Goal: Task Accomplishment & Management: Use online tool/utility

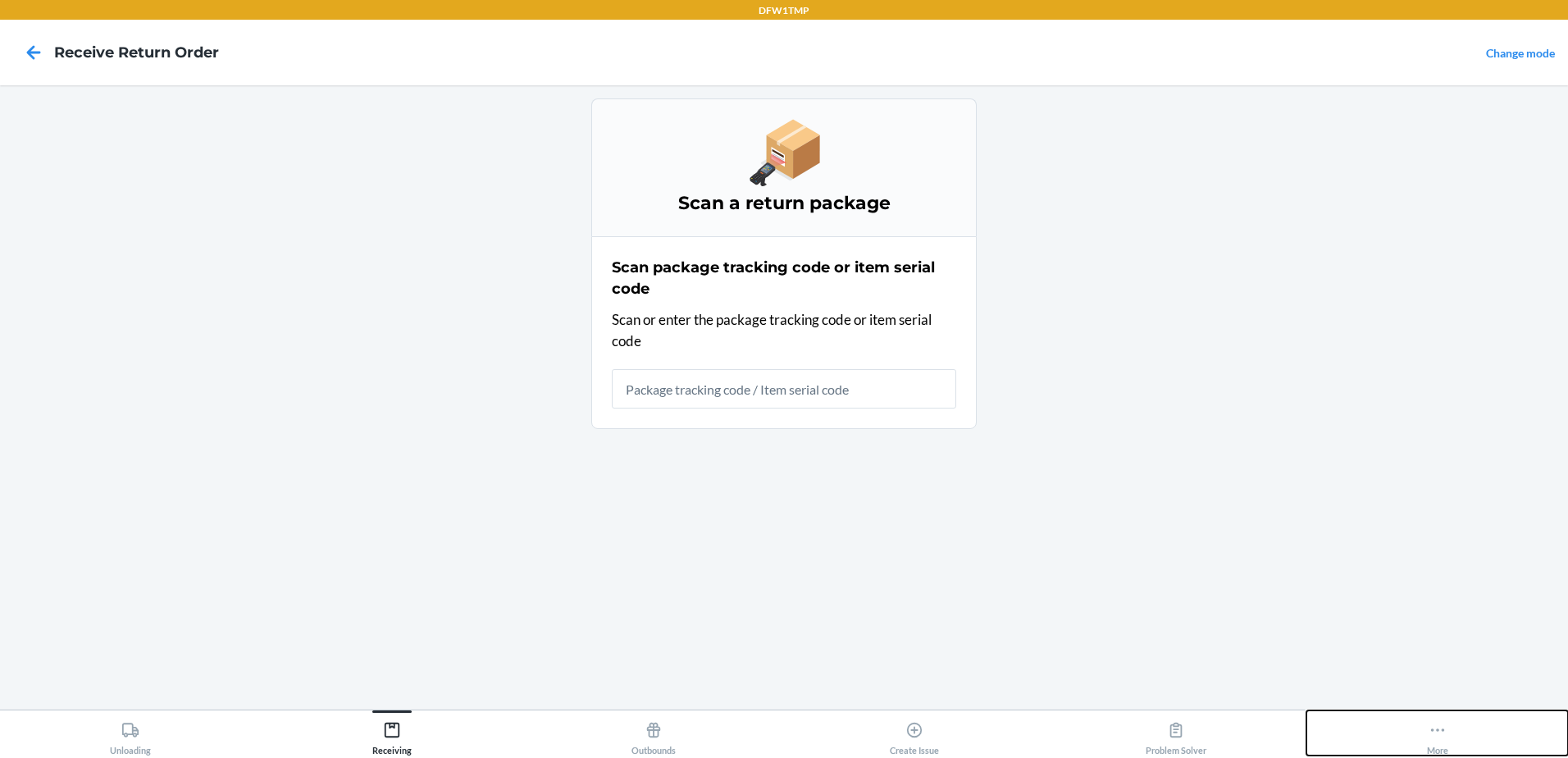
click at [1432, 731] on icon at bounding box center [1437, 730] width 14 height 3
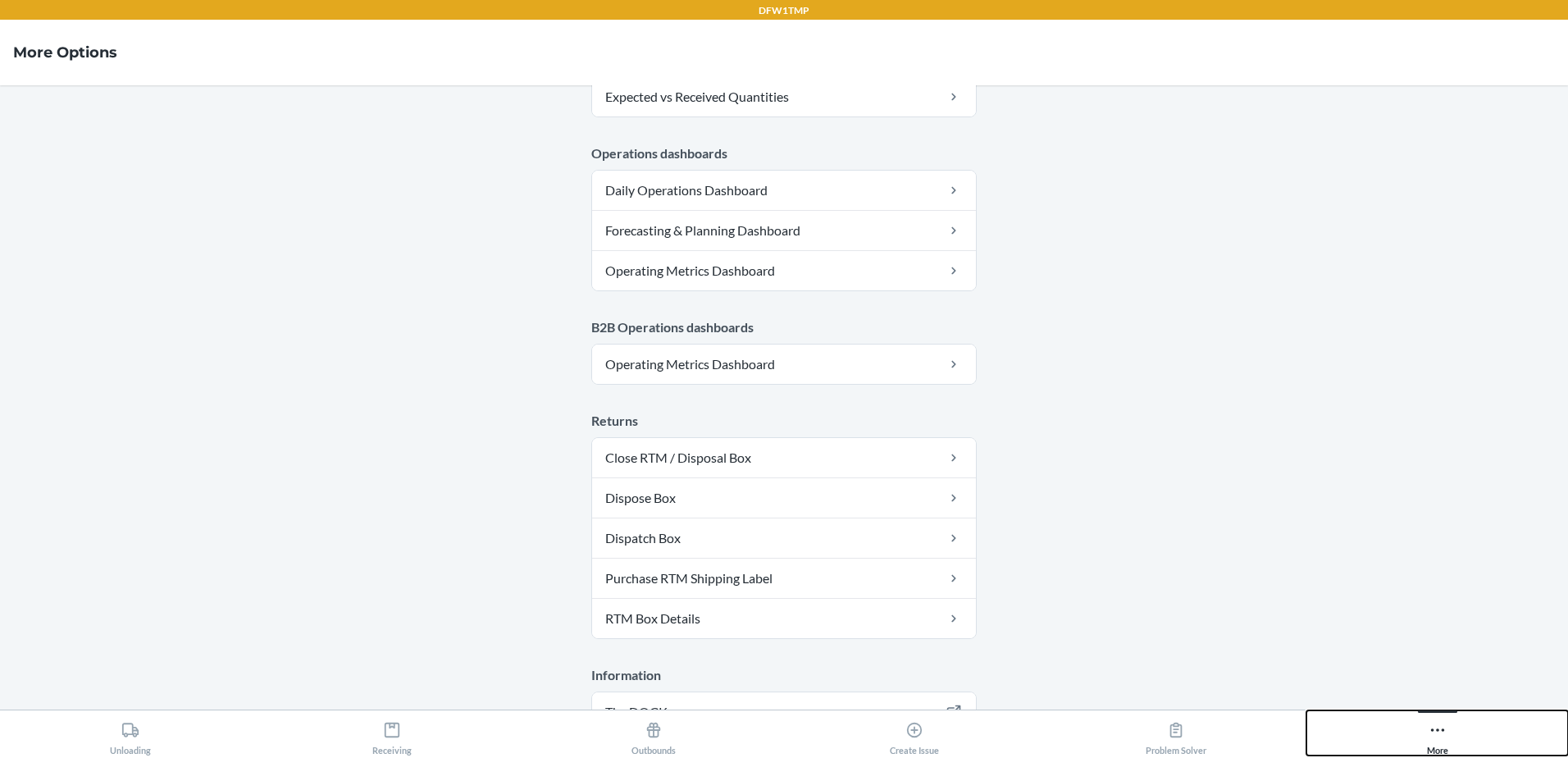
scroll to position [819, 0]
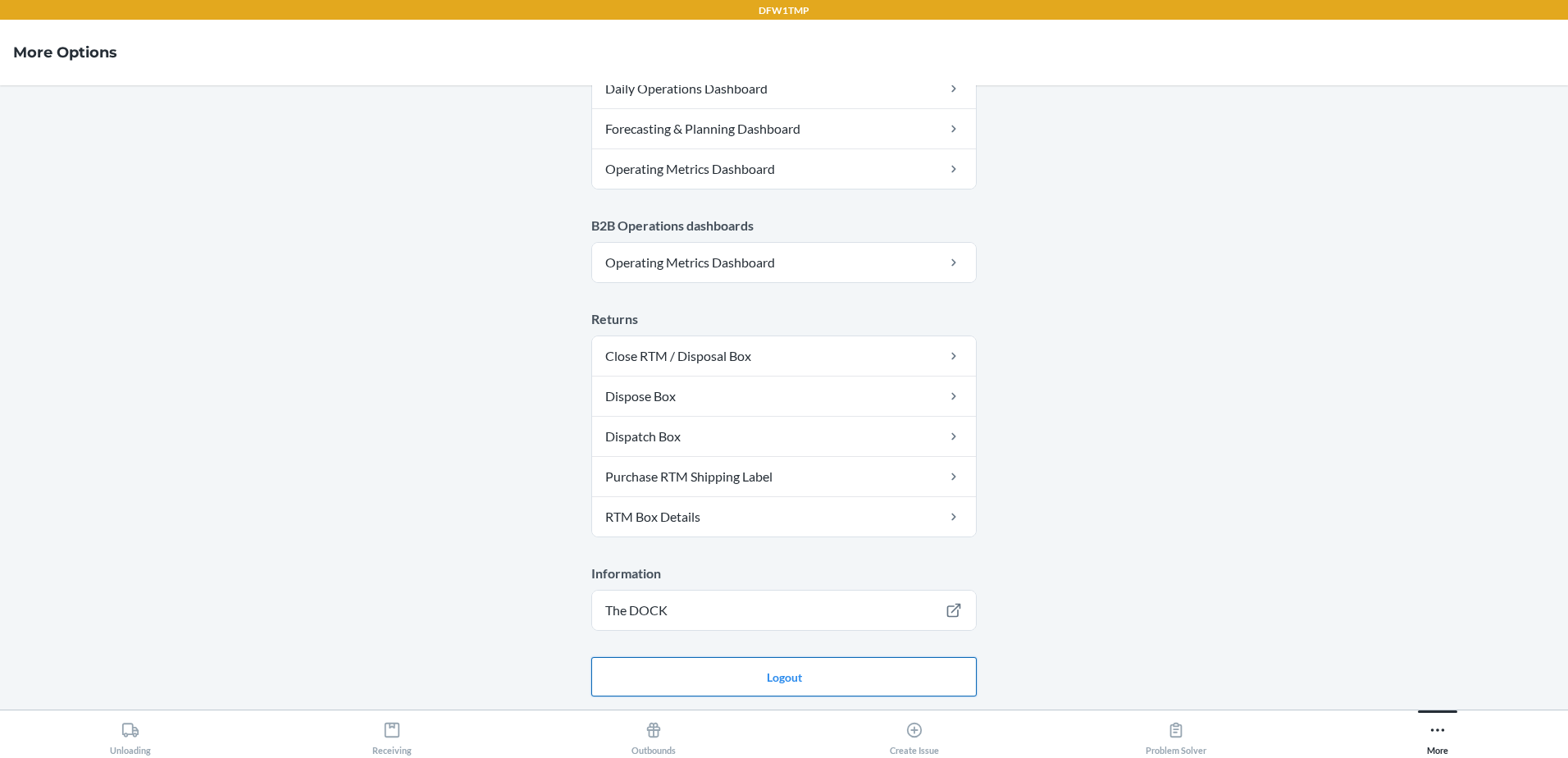
click at [767, 675] on button "Logout" at bounding box center [784, 678] width 386 height 40
